Goal: Download file/media

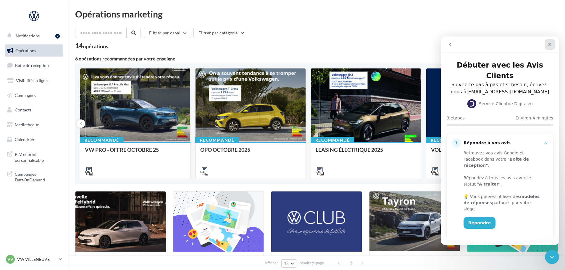
click at [548, 44] on icon "Fermer" at bounding box center [550, 44] width 5 height 5
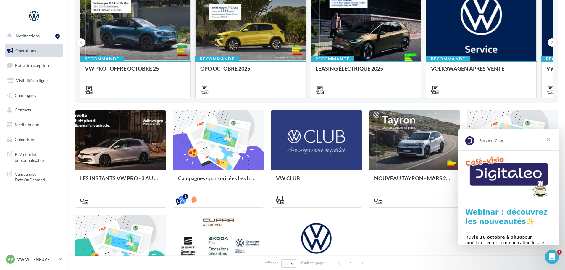
scroll to position [89, 0]
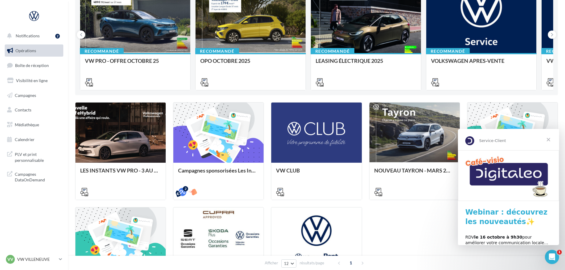
click at [548, 138] on span "Fermer" at bounding box center [548, 139] width 21 height 21
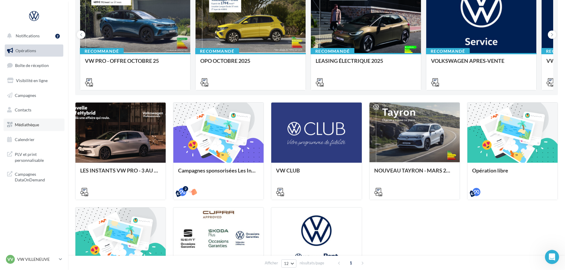
click at [33, 122] on span "Médiathèque" at bounding box center [27, 124] width 24 height 5
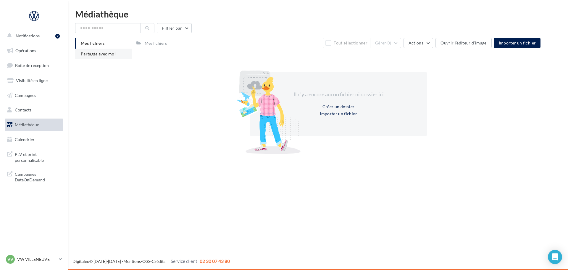
click at [93, 56] on span "Partagés avec moi" at bounding box center [98, 53] width 35 height 5
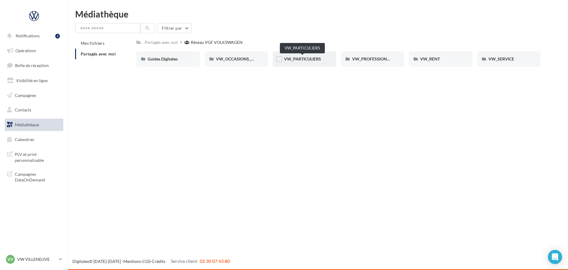
click at [300, 57] on span "VW_PARTICULIERS" at bounding box center [302, 58] width 37 height 5
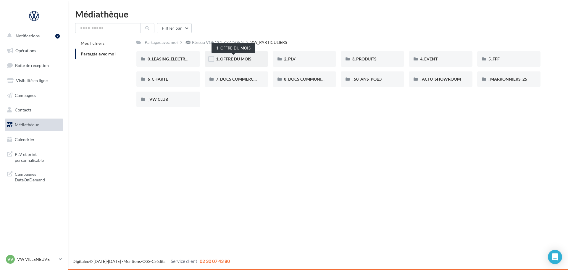
click at [244, 59] on span "1_OFFRE DU MOIS" at bounding box center [234, 58] width 36 height 5
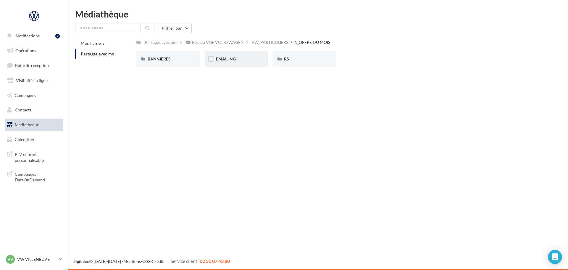
click at [235, 60] on span "EMAILING" at bounding box center [226, 58] width 20 height 5
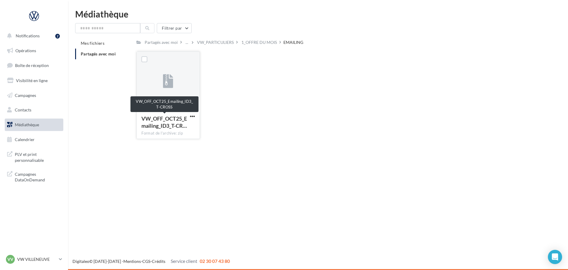
click at [163, 123] on span "VW_OFF_OCT25_Emailing_ID3_T-CR…" at bounding box center [164, 122] width 46 height 14
click at [193, 115] on span "button" at bounding box center [192, 116] width 5 height 5
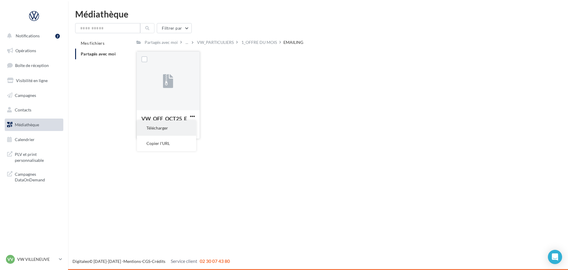
click at [173, 130] on button "Télécharger" at bounding box center [166, 127] width 59 height 15
click at [220, 45] on div "VW_PARTICULIERS" at bounding box center [215, 42] width 37 height 6
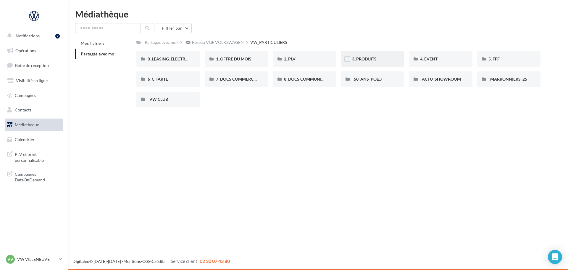
click at [359, 63] on div "3_PRODUITS" at bounding box center [372, 58] width 63 height 15
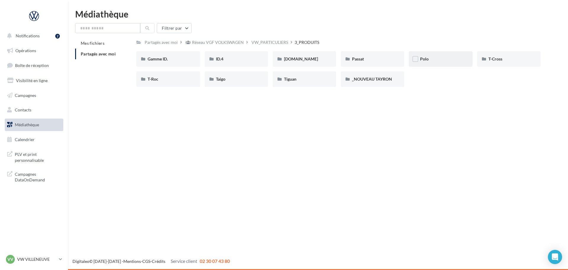
click at [438, 59] on div "Polo" at bounding box center [440, 59] width 41 height 6
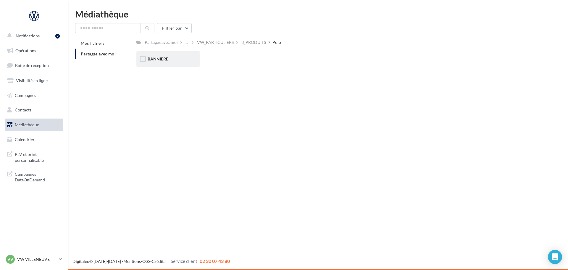
click at [181, 66] on div "BANNIERE" at bounding box center [167, 58] width 63 height 15
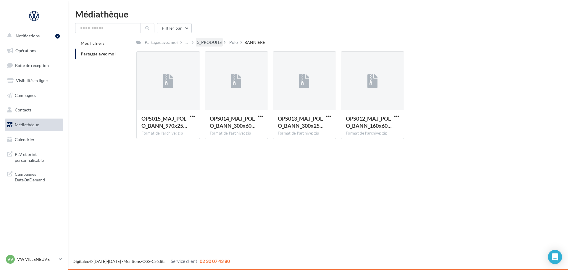
click at [218, 41] on div "3_PRODUITS" at bounding box center [209, 42] width 25 height 6
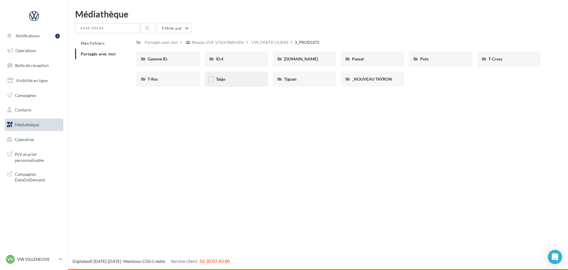
click at [242, 77] on div "Taigo" at bounding box center [236, 79] width 41 height 6
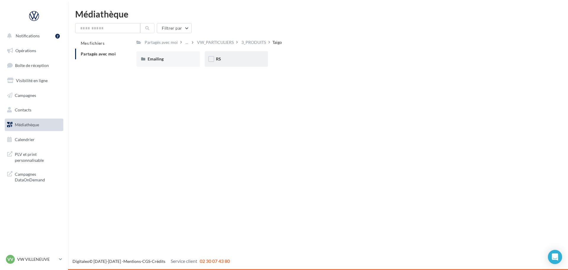
click at [233, 65] on div "RS" at bounding box center [236, 58] width 63 height 15
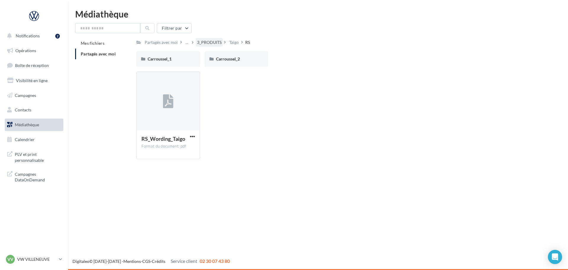
click at [205, 43] on div "3_PRODUITS" at bounding box center [209, 42] width 25 height 6
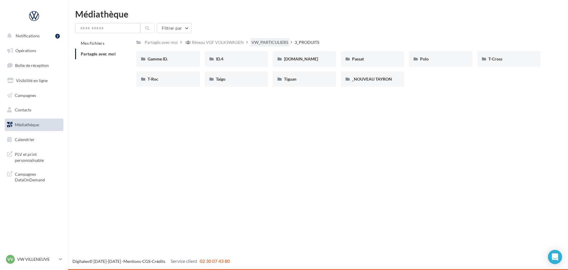
click at [272, 41] on div "VW_PARTICULIERS" at bounding box center [270, 42] width 37 height 6
